Goal: Task Accomplishment & Management: Use online tool/utility

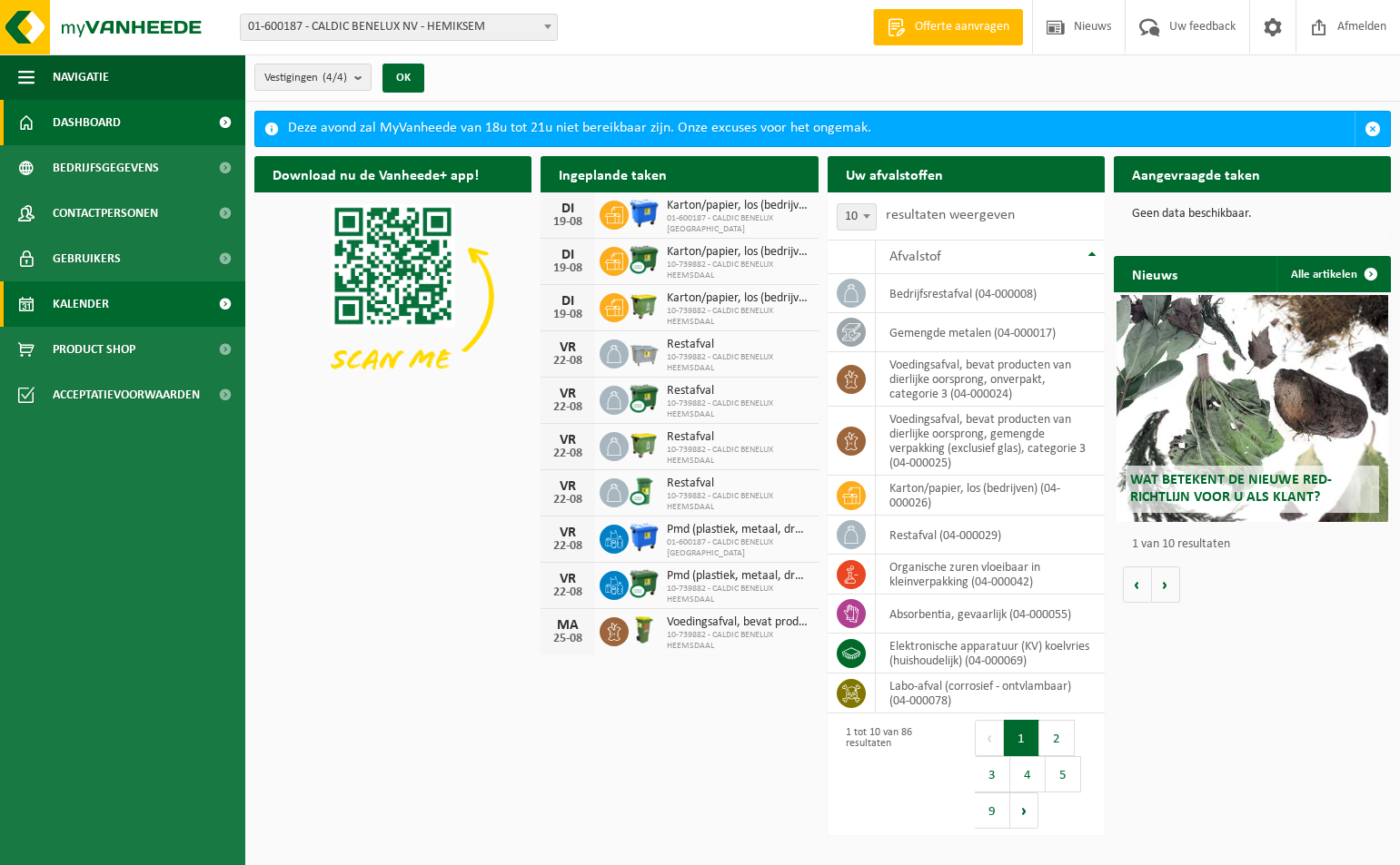
click at [141, 298] on link "Kalender" at bounding box center [122, 304] width 245 height 45
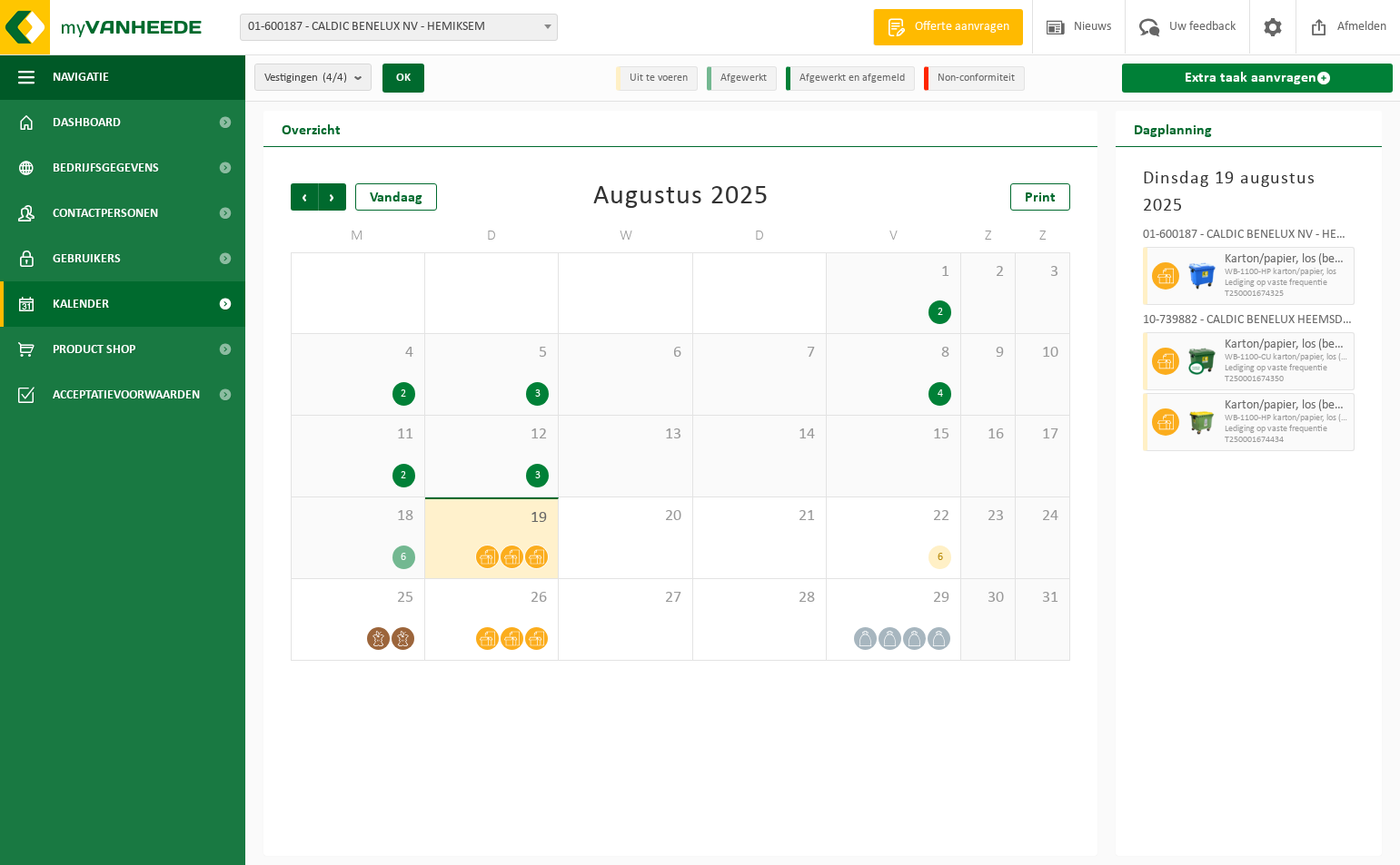
click at [1232, 79] on link "Extra taak aanvragen" at bounding box center [1257, 78] width 271 height 29
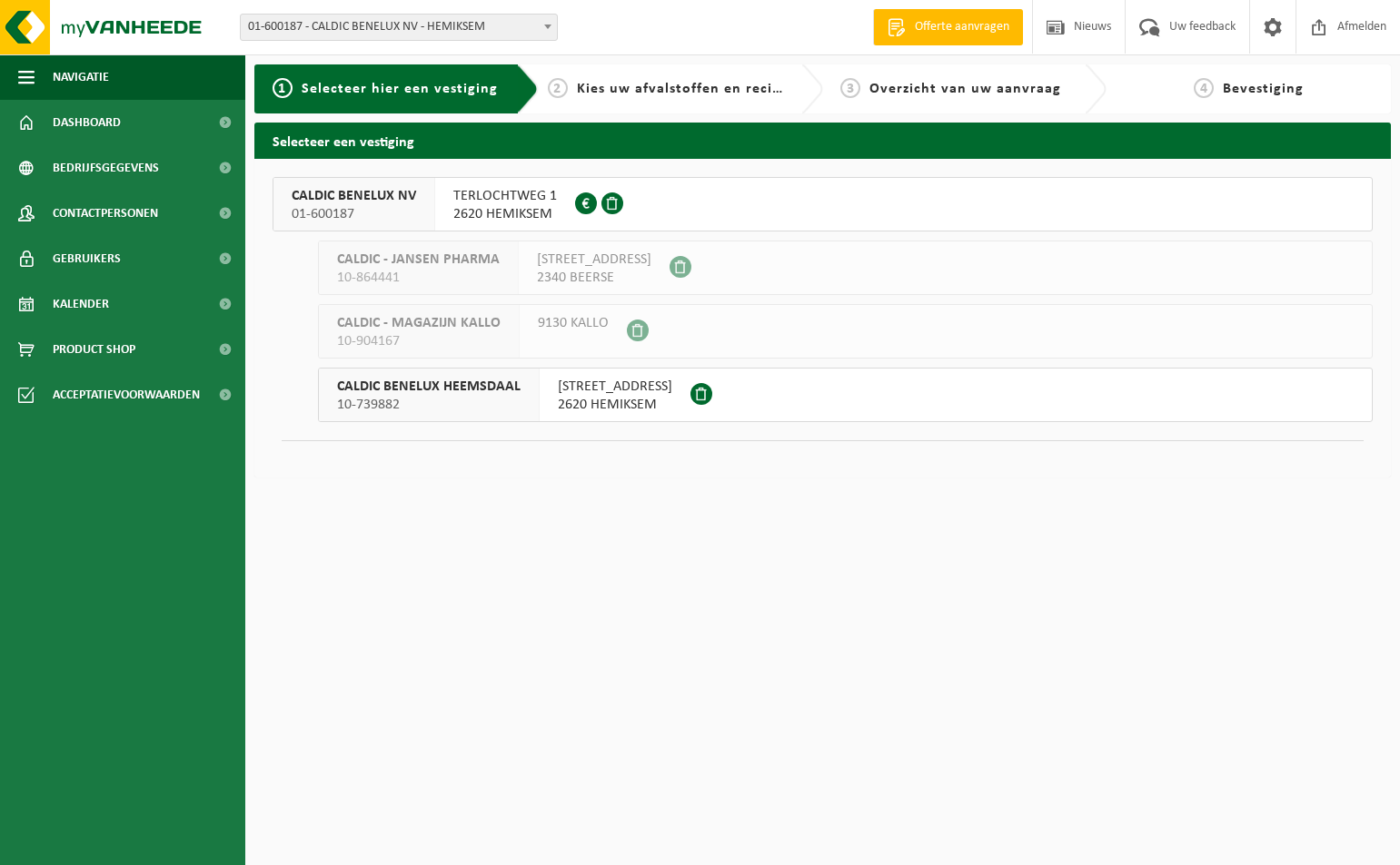
click at [382, 205] on span "01-600187" at bounding box center [354, 214] width 125 height 18
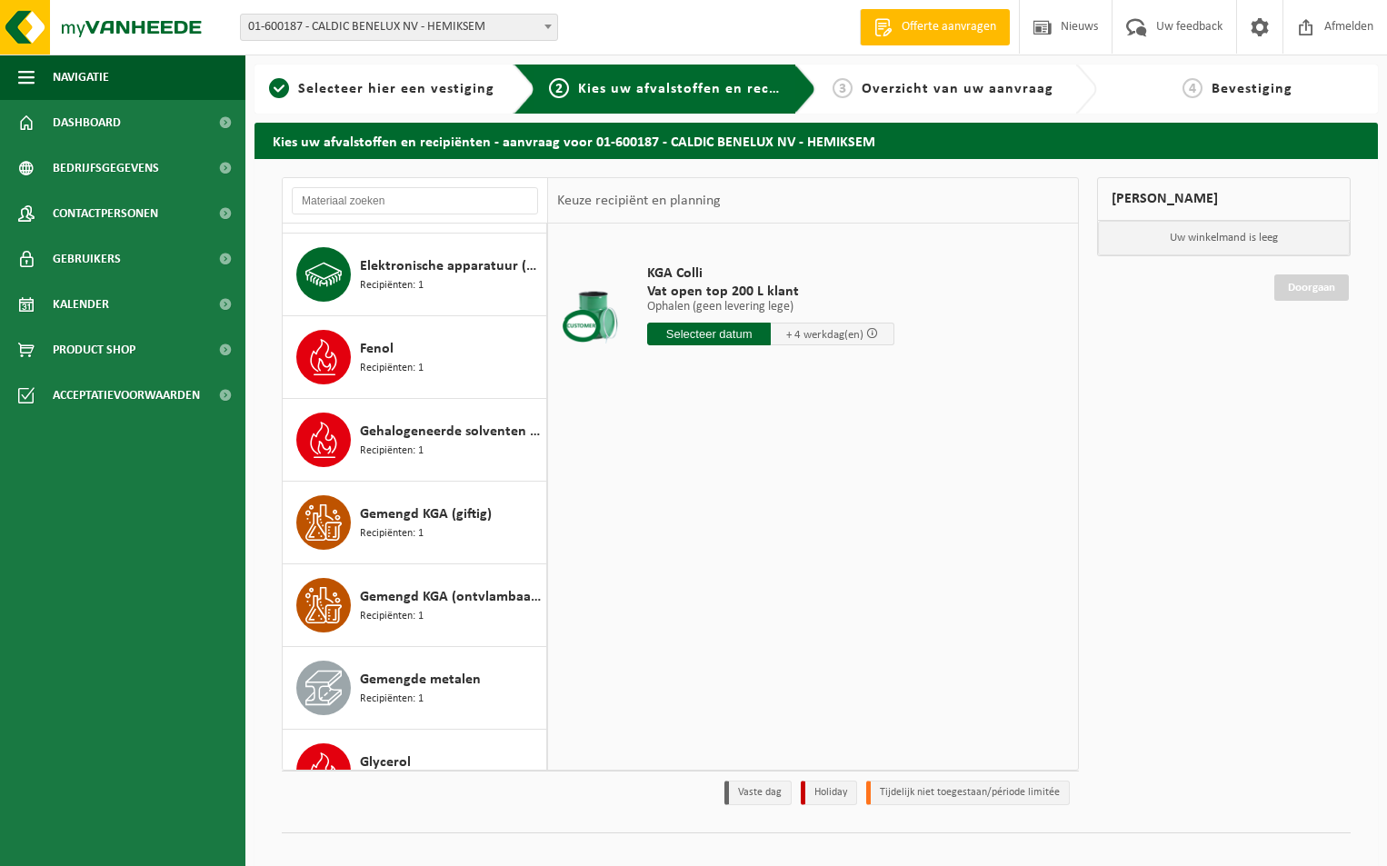
scroll to position [1636, 0]
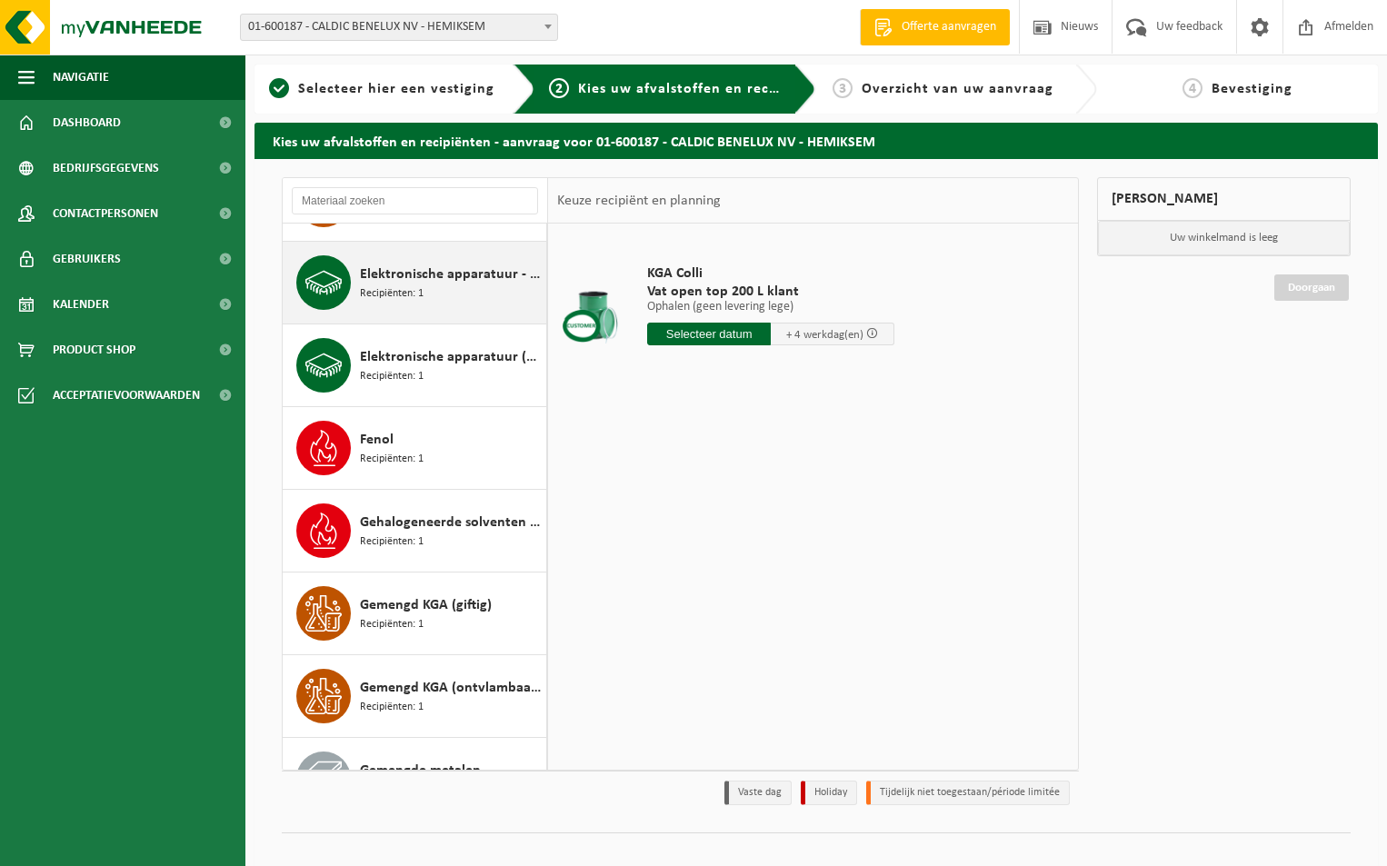
click at [431, 278] on span "Elektronische apparatuur - niet-beeldbuishoudend (OVE) en beeldbuishoudend (TVM)" at bounding box center [451, 275] width 182 height 22
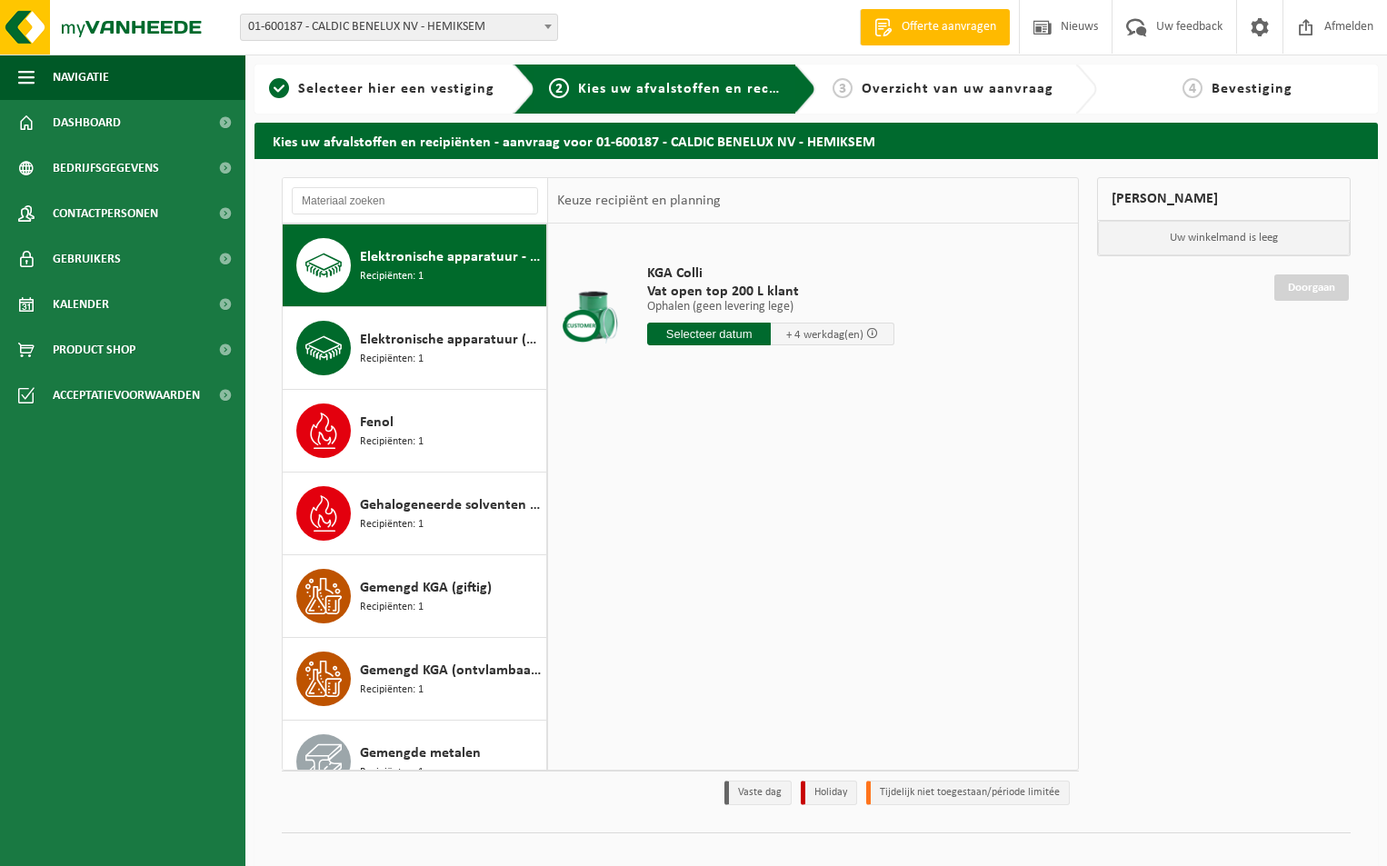
scroll to position [1654, 0]
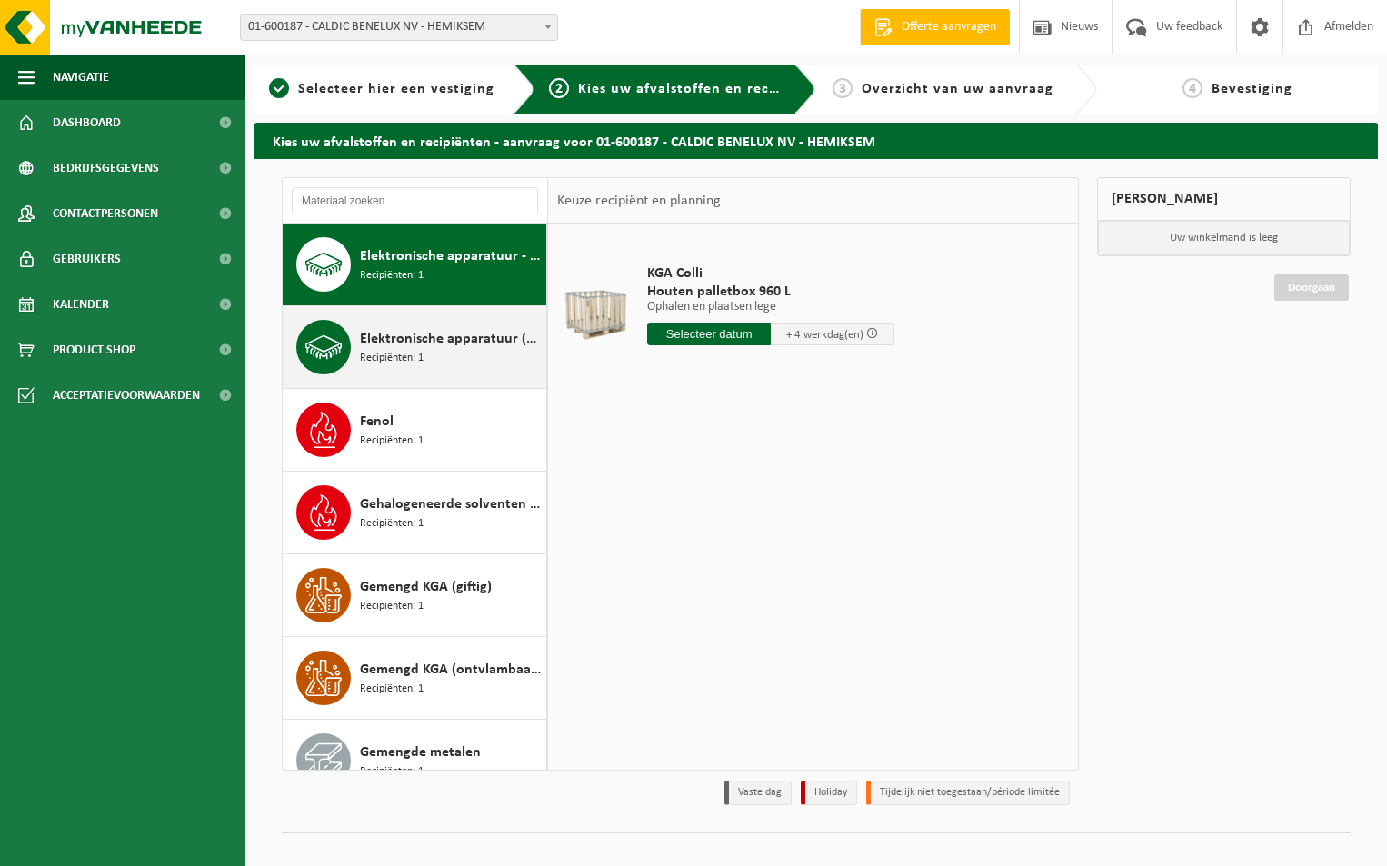
click at [426, 342] on span "Elektronische apparatuur (KV) koelvries (huishoudelijk)" at bounding box center [451, 339] width 182 height 22
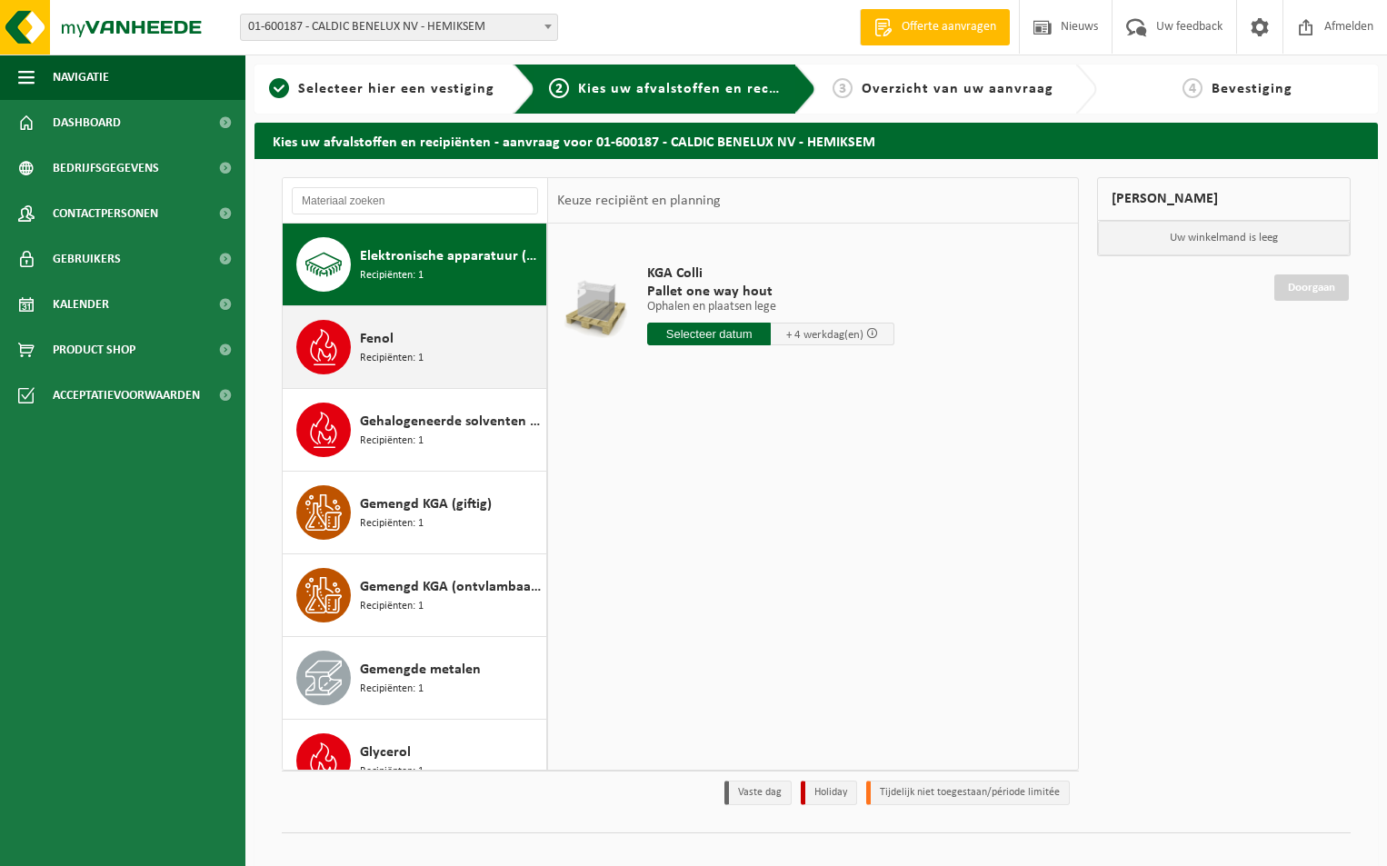
scroll to position [1555, 0]
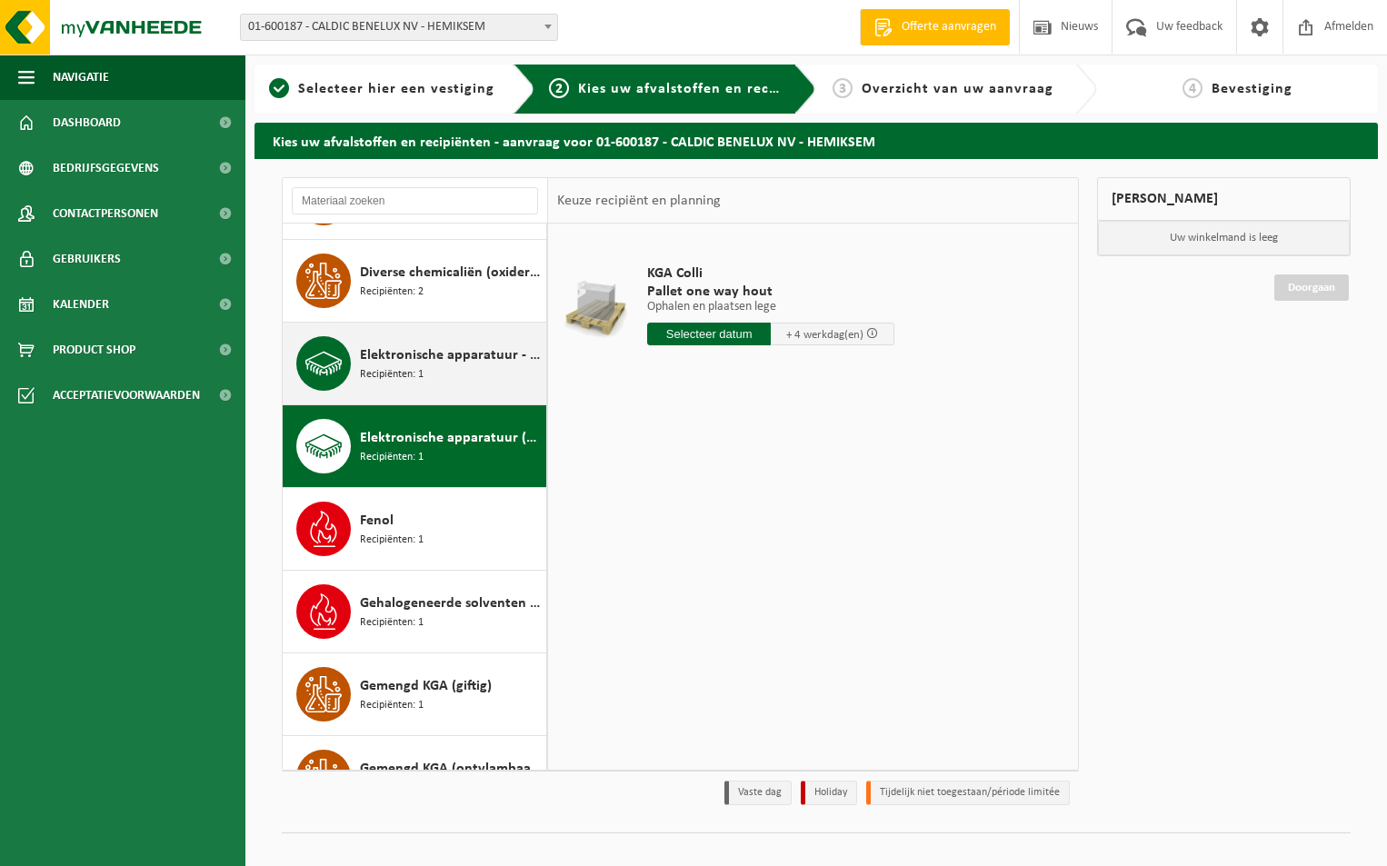
click at [433, 364] on span "Elektronische apparatuur - niet-beeldbuishoudend (OVE) en beeldbuishoudend (TVM)" at bounding box center [451, 355] width 182 height 22
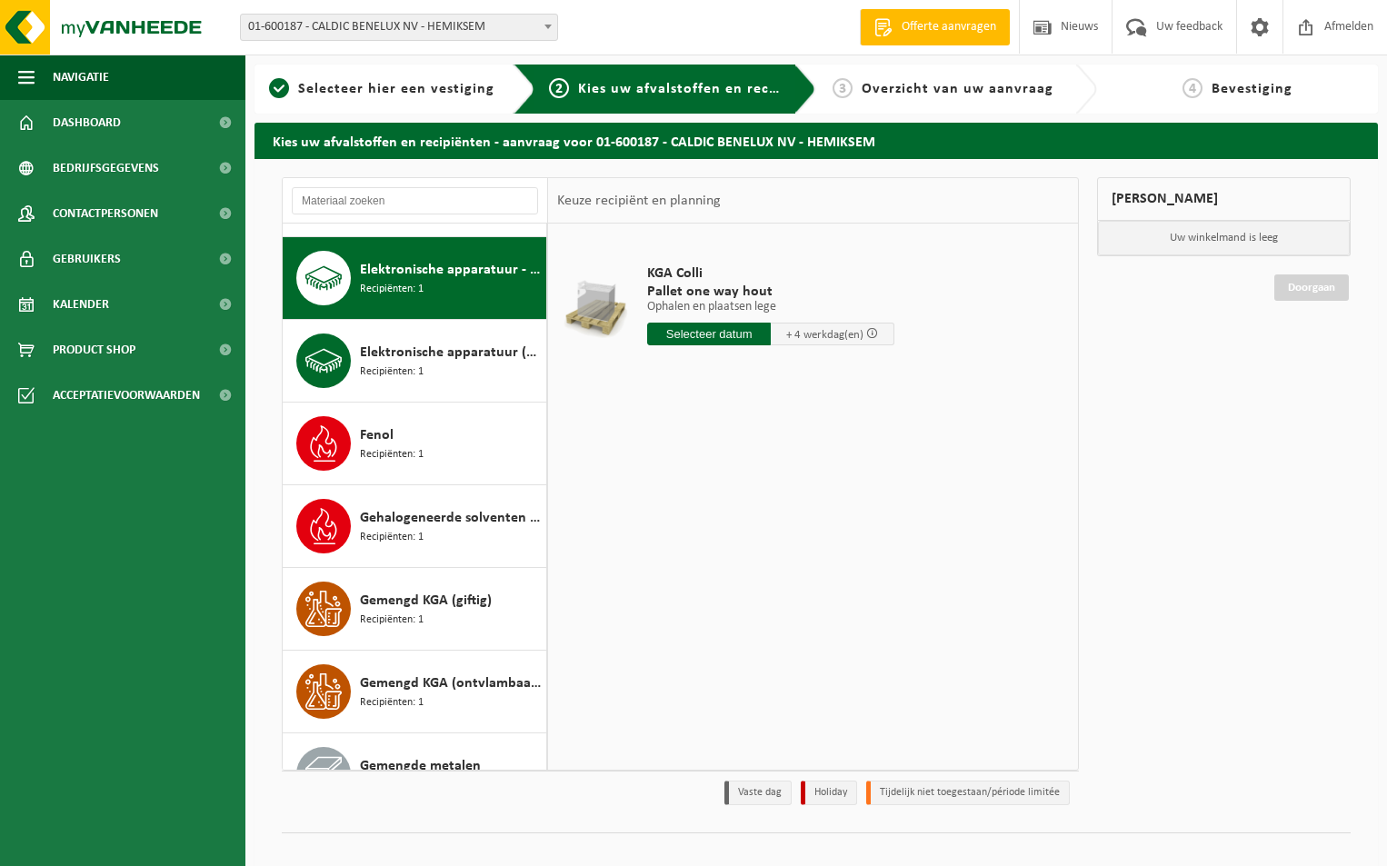
scroll to position [1654, 0]
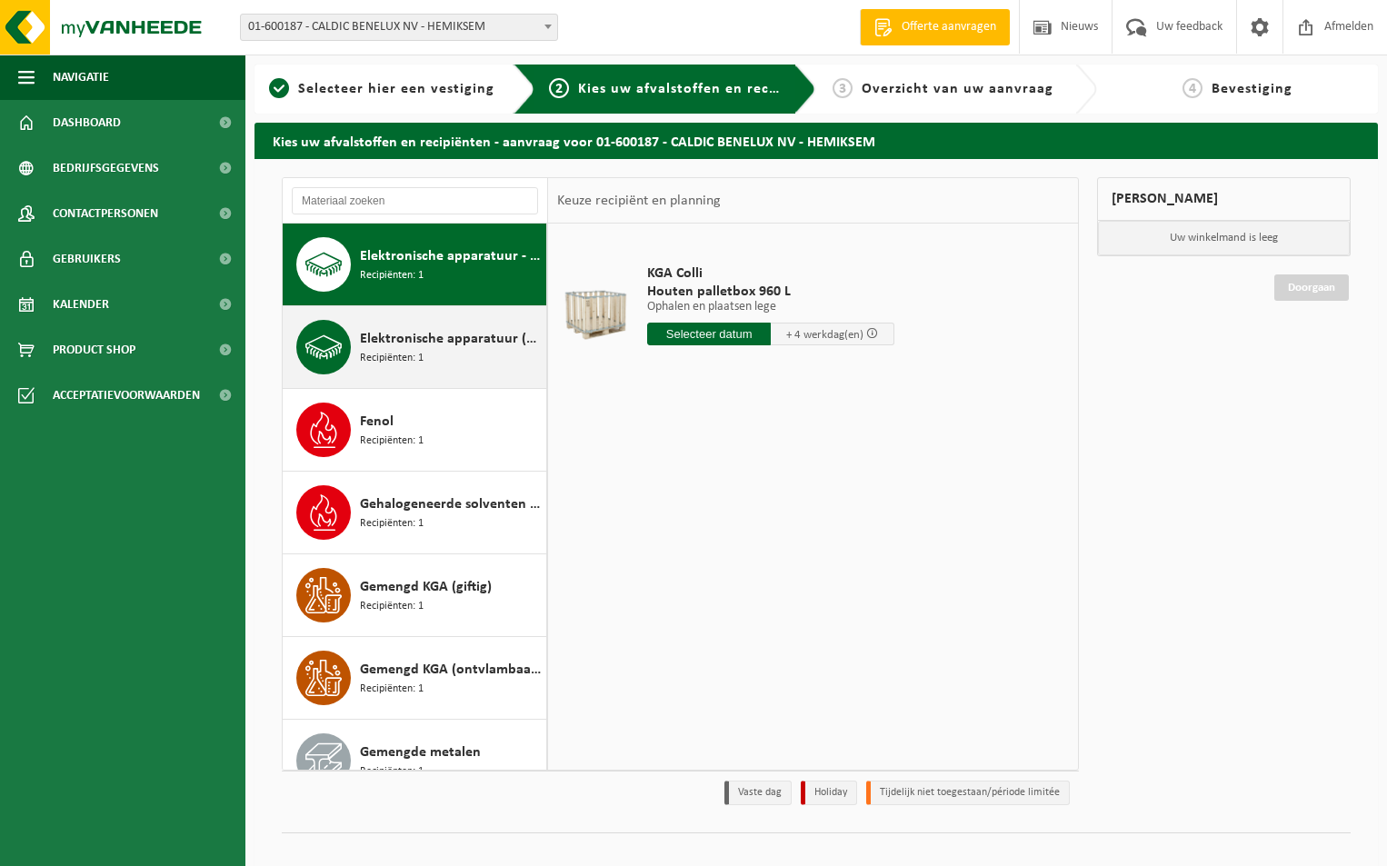
click at [431, 340] on span "Elektronische apparatuur (KV) koelvries (huishoudelijk)" at bounding box center [451, 339] width 182 height 22
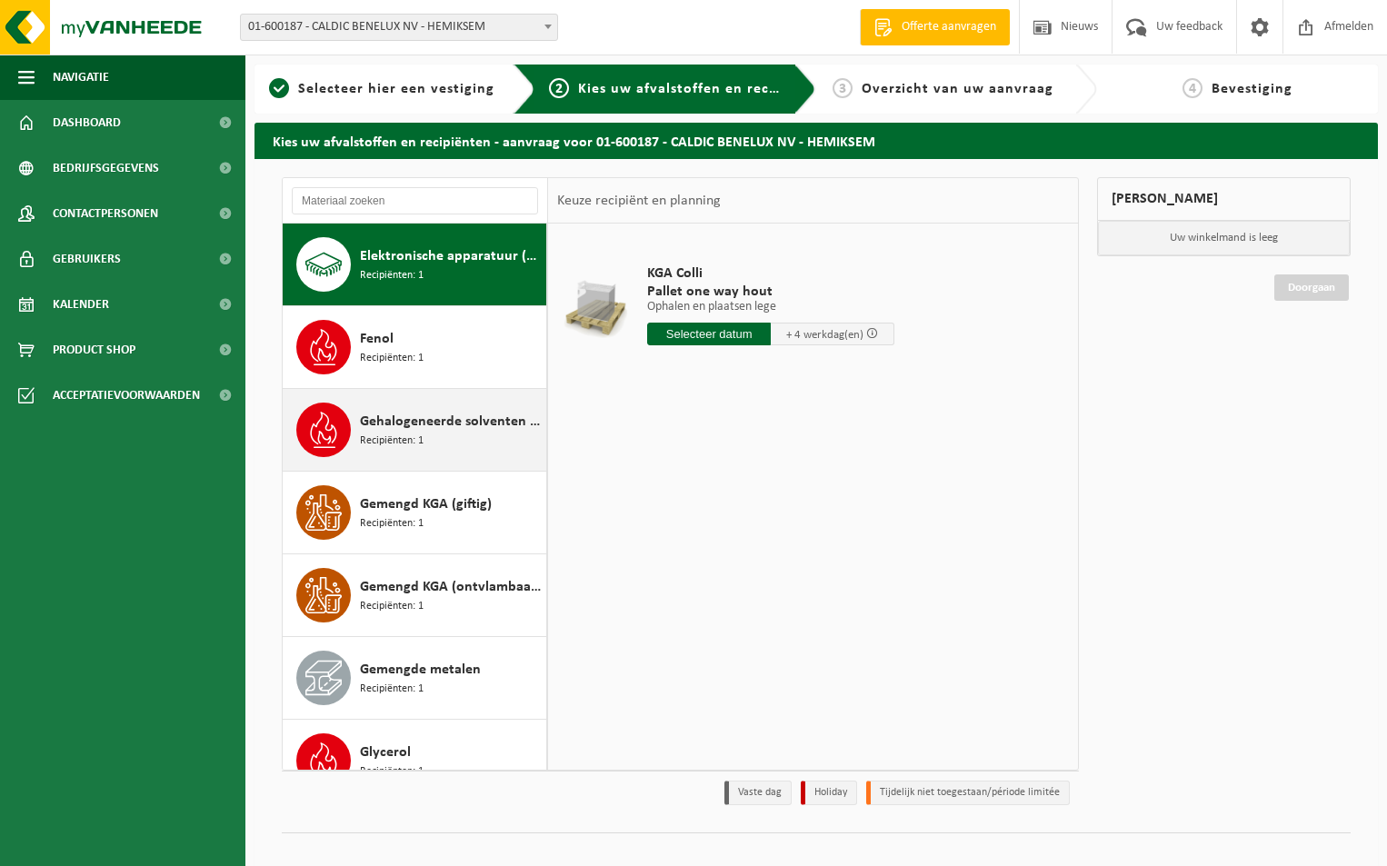
scroll to position [1464, 0]
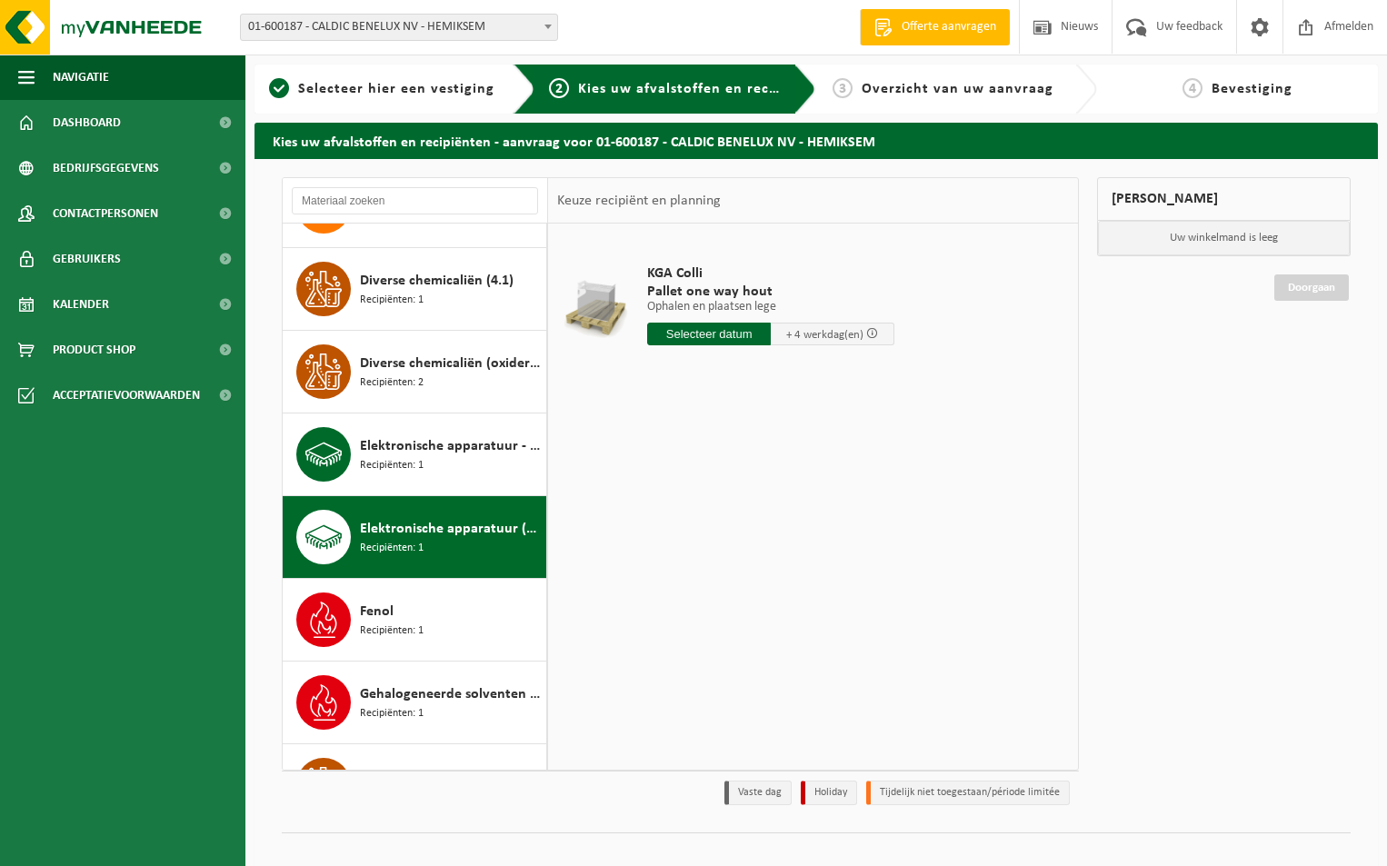
click at [427, 444] on span "Elektronische apparatuur - niet-beeldbuishoudend (OVE) en beeldbuishoudend (TVM)" at bounding box center [451, 446] width 182 height 22
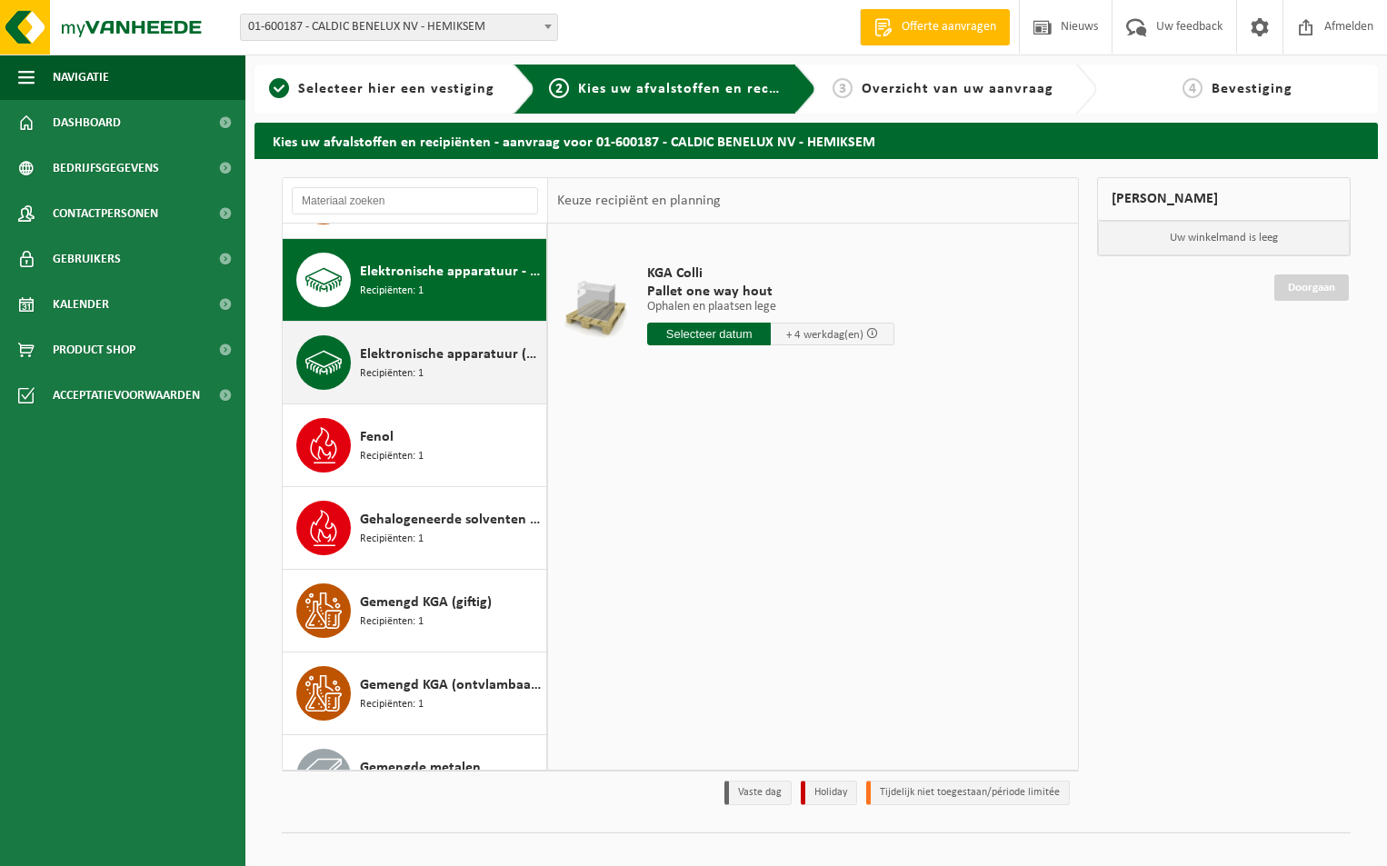
scroll to position [1654, 0]
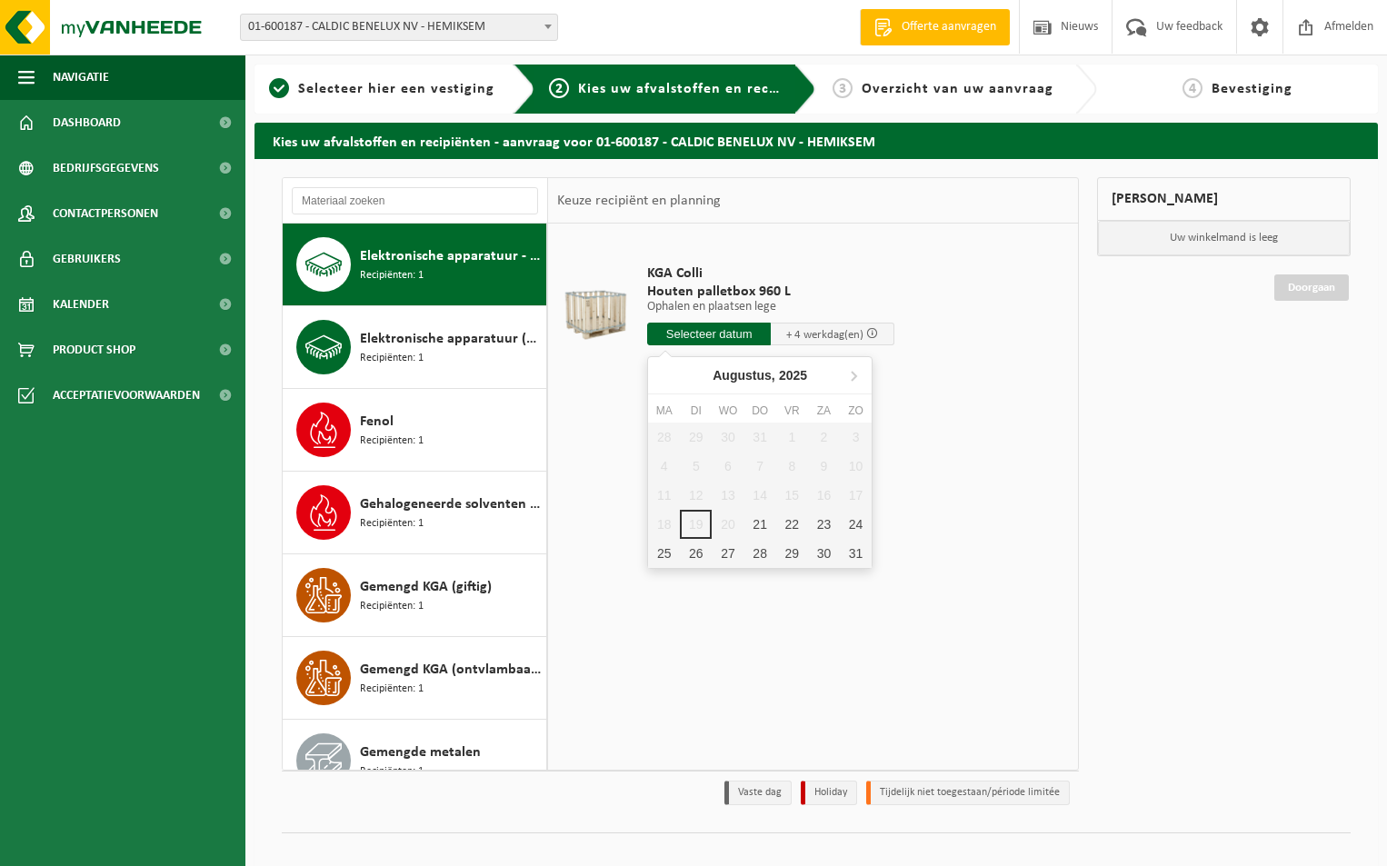
click at [735, 331] on input "text" at bounding box center [709, 334] width 124 height 23
click at [759, 527] on div "21" at bounding box center [760, 524] width 32 height 29
type input "Van 2025-08-21"
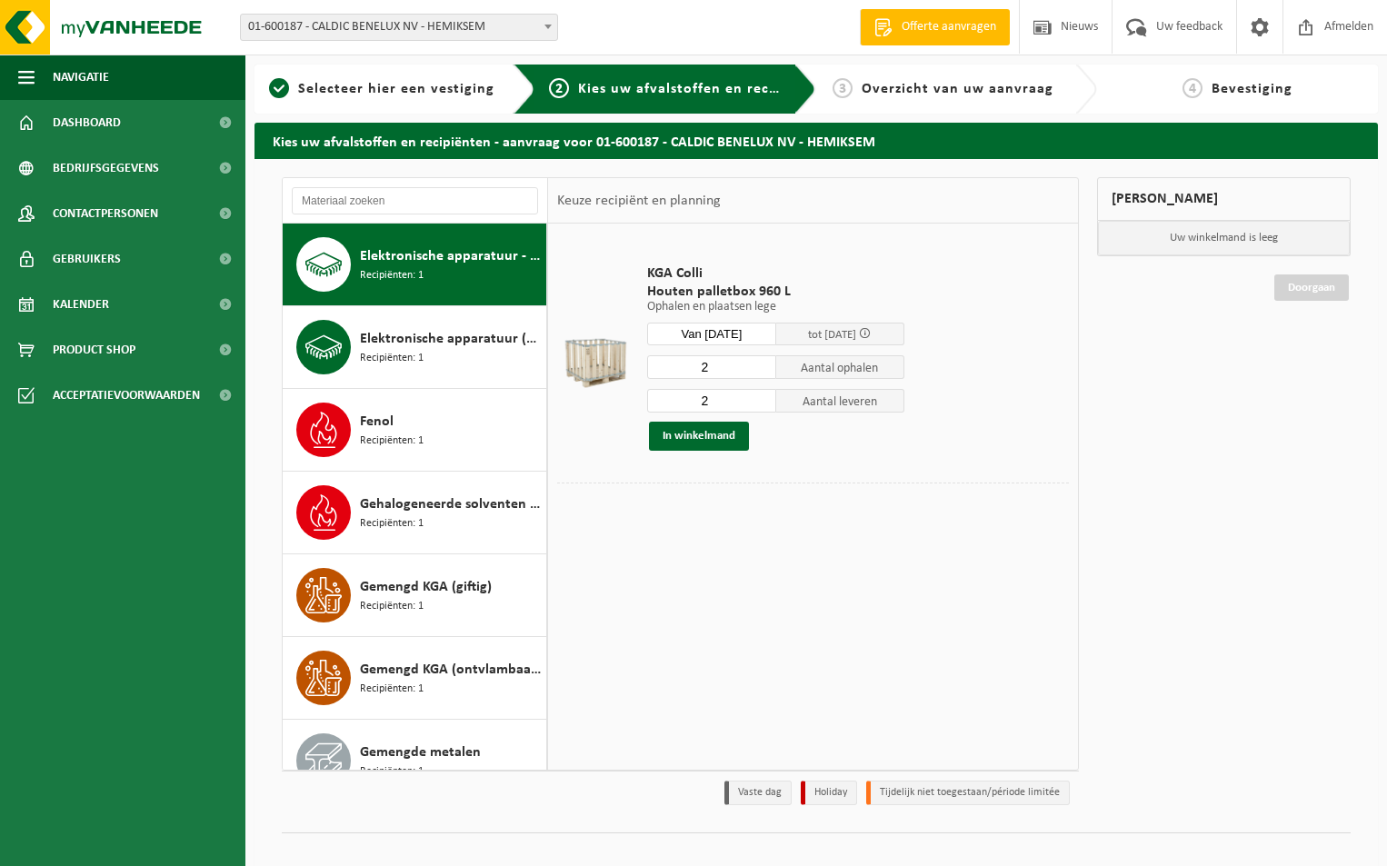
click at [724, 397] on input "2" at bounding box center [711, 401] width 129 height 24
type input "3"
click at [711, 434] on button "In winkelmand" at bounding box center [699, 436] width 100 height 29
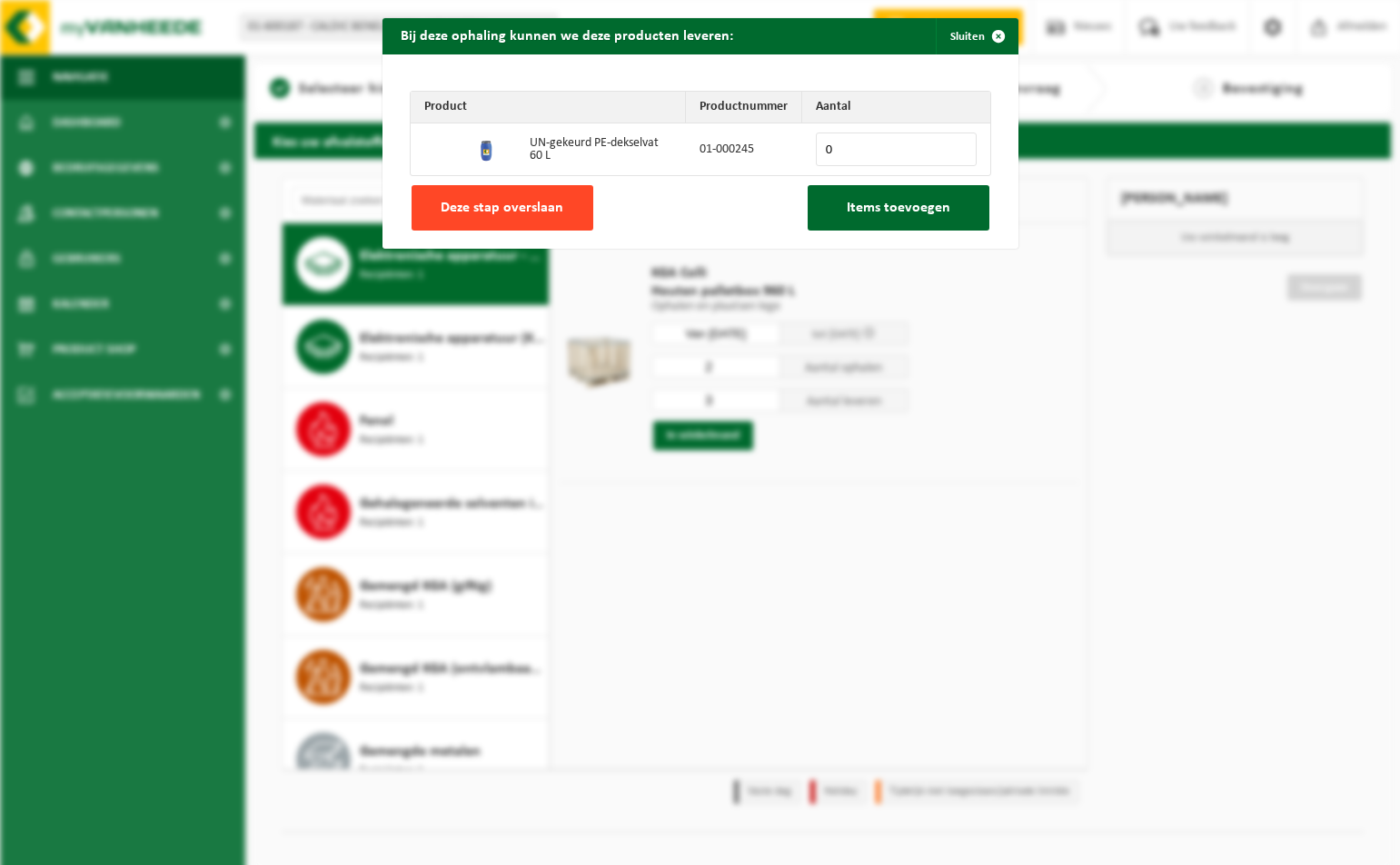
click at [555, 206] on button "Deze stap overslaan" at bounding box center [503, 207] width 182 height 45
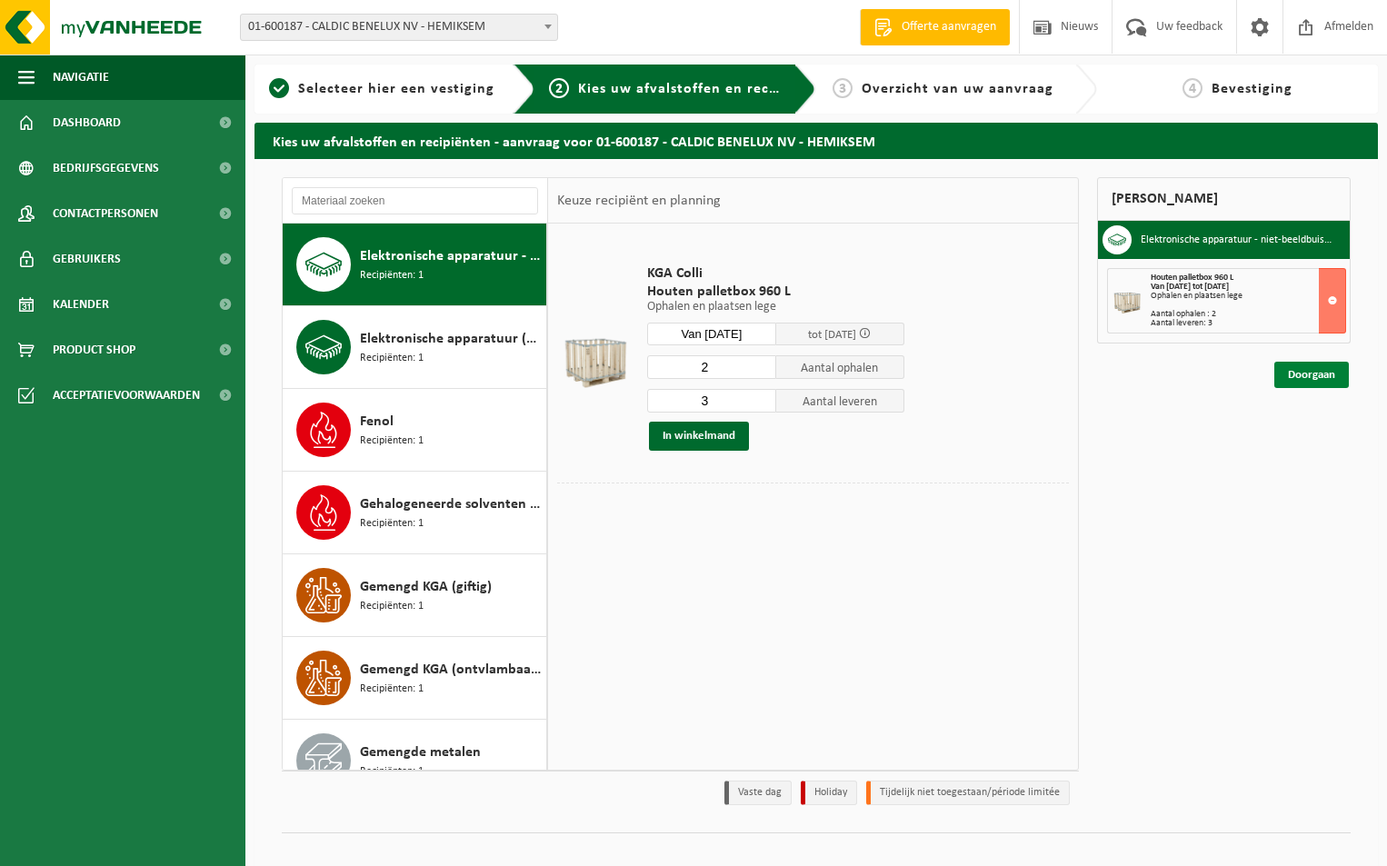
click at [1306, 374] on link "Doorgaan" at bounding box center [1311, 375] width 75 height 26
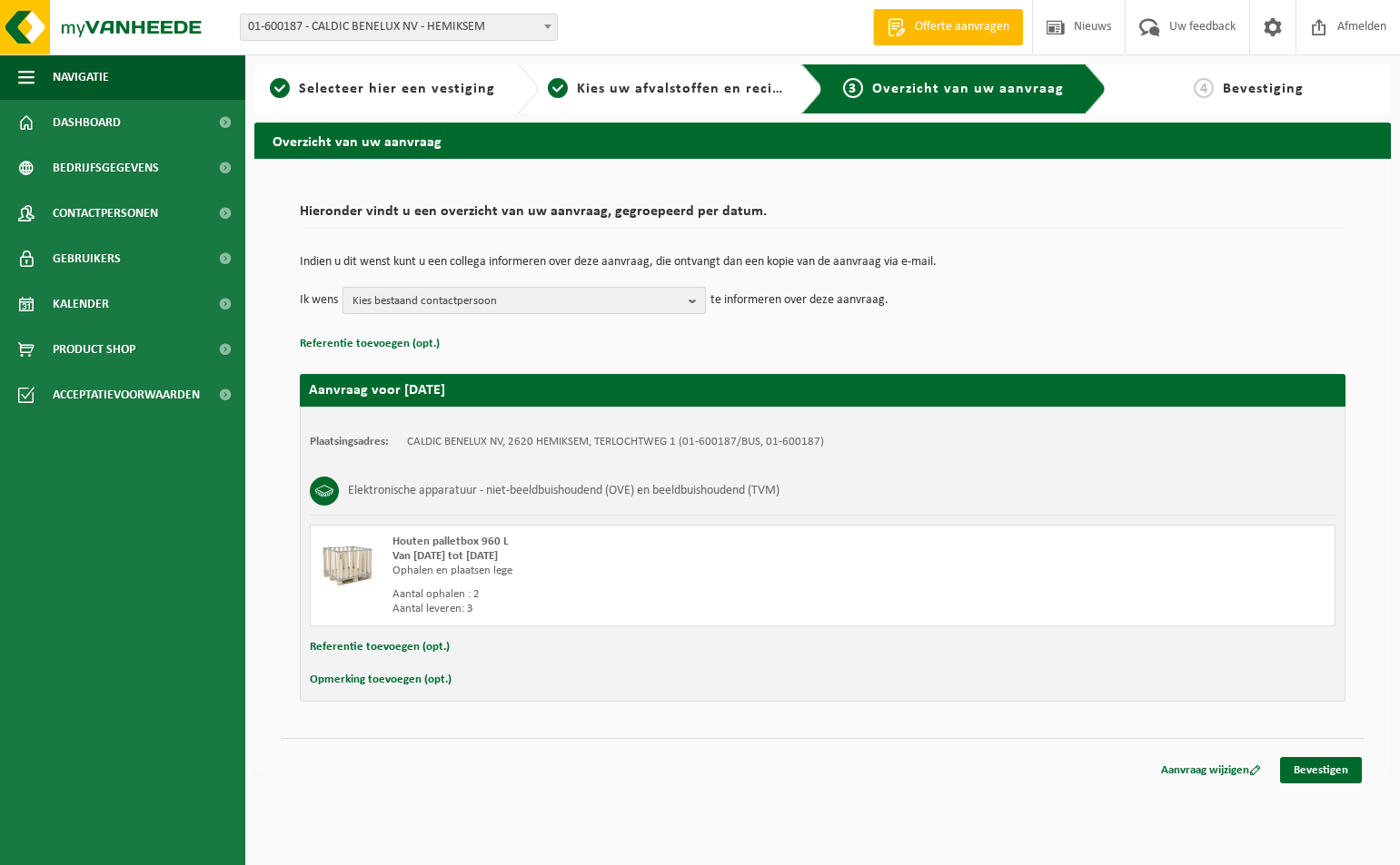
click at [697, 295] on b "button" at bounding box center [697, 300] width 16 height 25
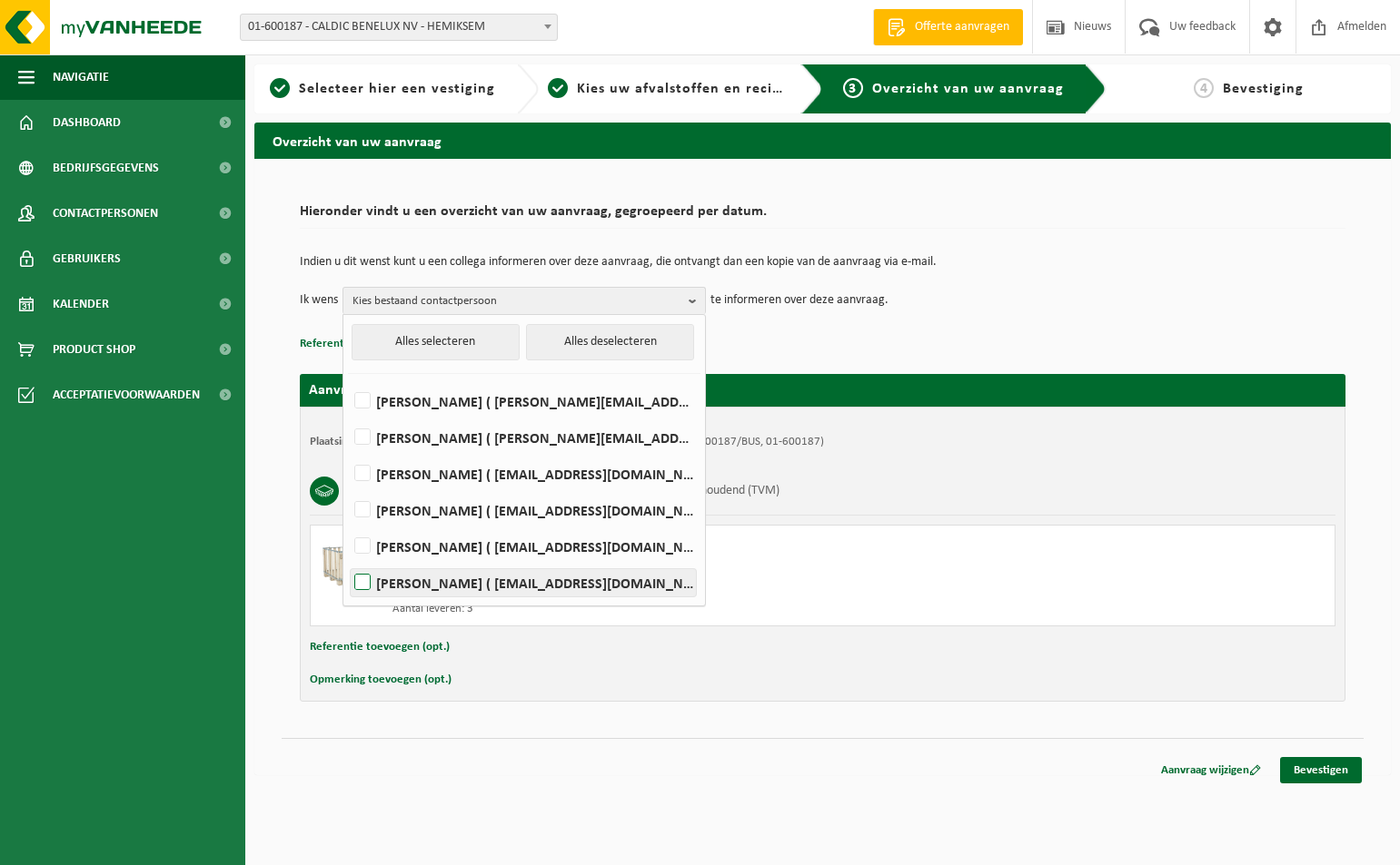
click at [361, 582] on label "[PERSON_NAME] ( [EMAIL_ADDRESS][DOMAIN_NAME] )" at bounding box center [523, 582] width 345 height 27
click at [348, 560] on input "[PERSON_NAME] ( [EMAIL_ADDRESS][DOMAIN_NAME] )" at bounding box center [347, 559] width 1 height 1
checkbox input "true"
click at [1295, 772] on link "Bevestigen" at bounding box center [1321, 770] width 82 height 26
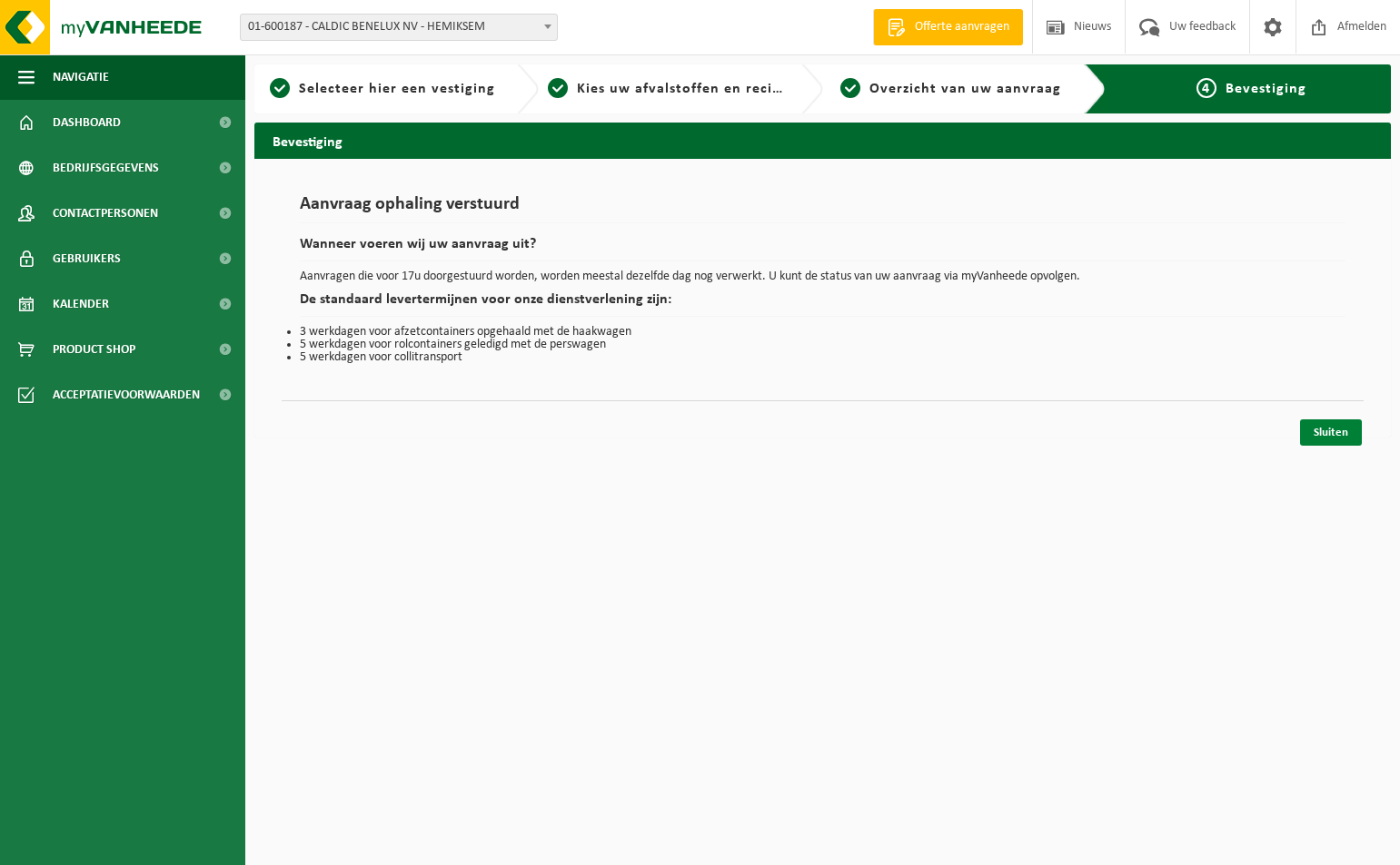
click at [1342, 437] on link "Sluiten" at bounding box center [1331, 432] width 62 height 26
